Goal: Find specific page/section: Find specific page/section

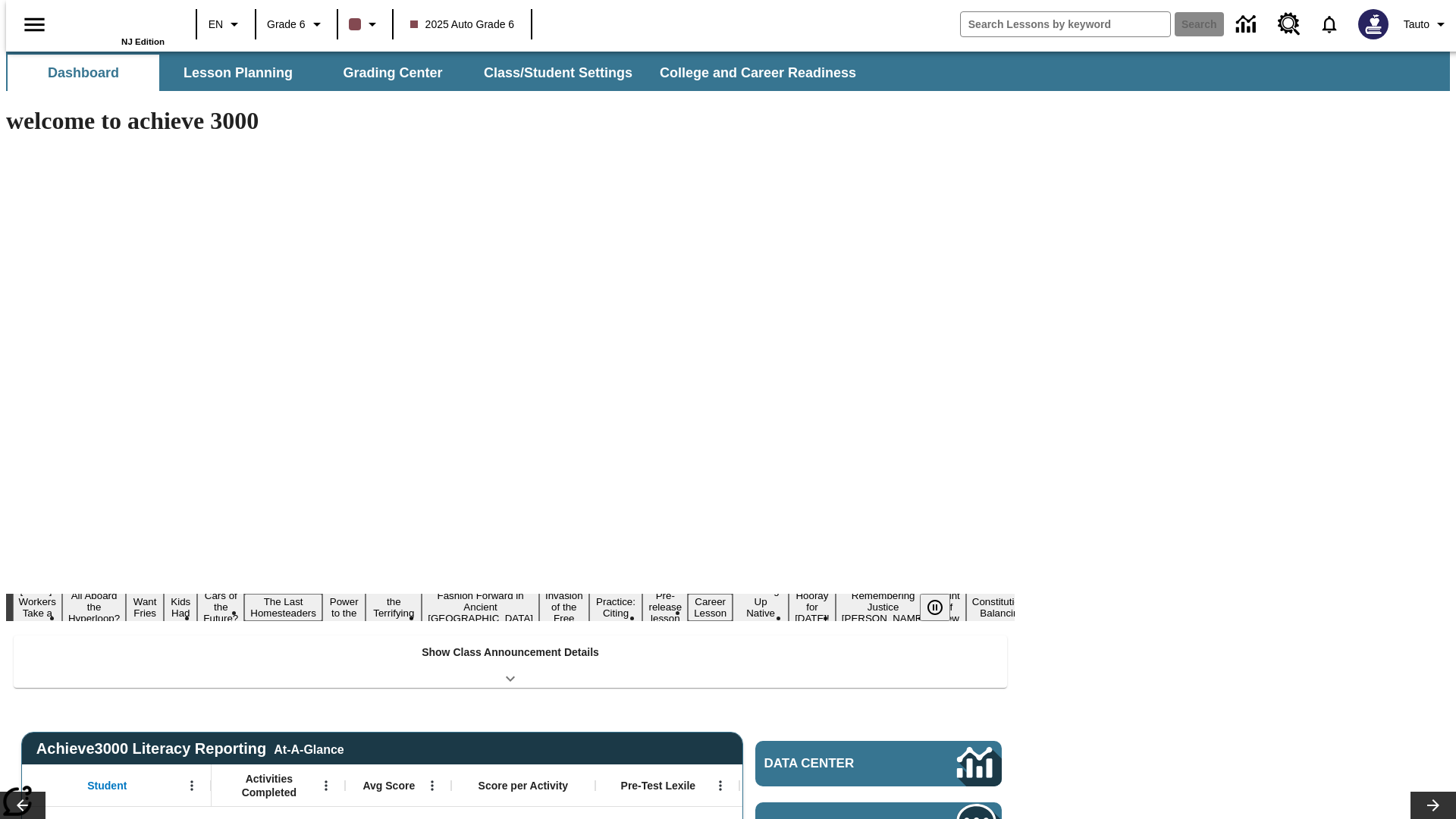
type input "-1"
click at [232, 73] on button "Lesson Planning" at bounding box center [238, 72] width 152 height 36
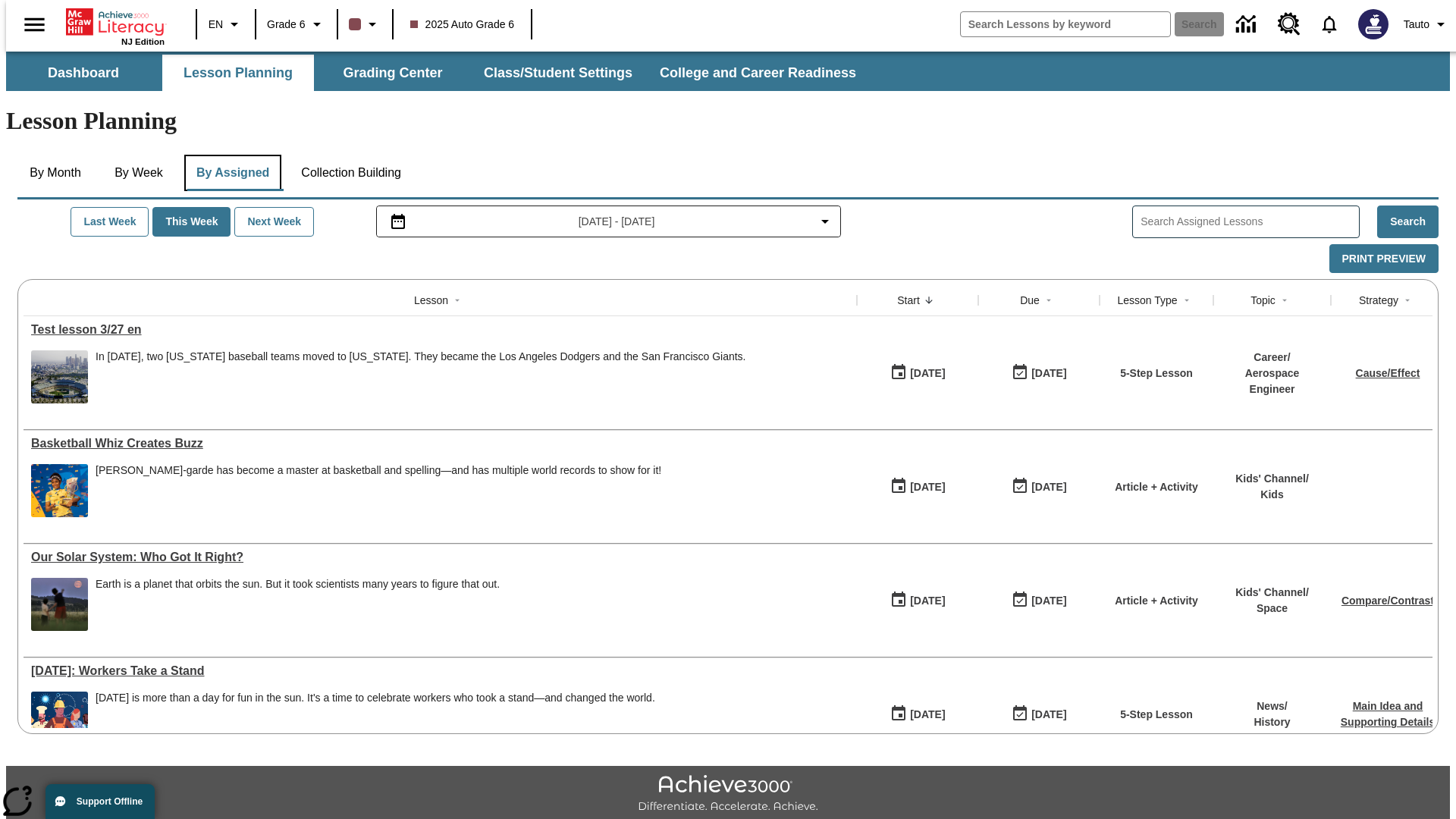
click at [229, 154] on button "By Assigned" at bounding box center [233, 172] width 97 height 36
type input "Test lesson 3/27 en"
